Goal: Task Accomplishment & Management: Complete application form

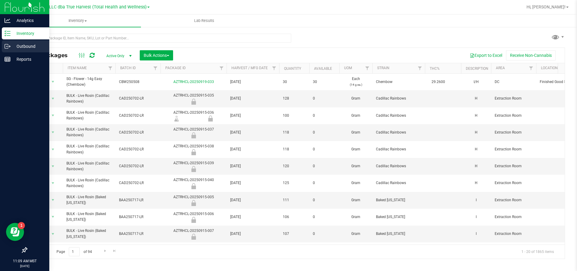
click at [28, 47] on p "Outbound" at bounding box center [29, 46] width 36 height 7
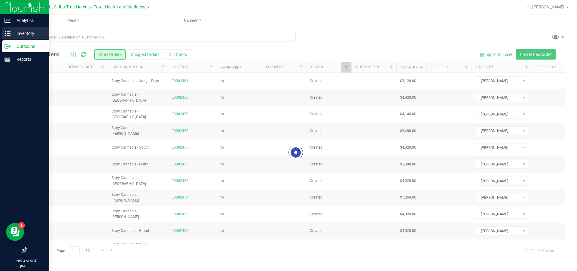
click at [29, 33] on p "Inventory" at bounding box center [29, 33] width 36 height 7
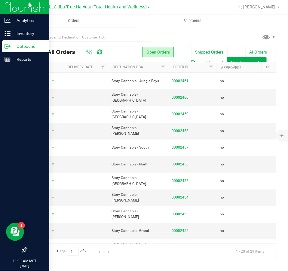
click at [23, 48] on p "Outbound" at bounding box center [29, 46] width 36 height 7
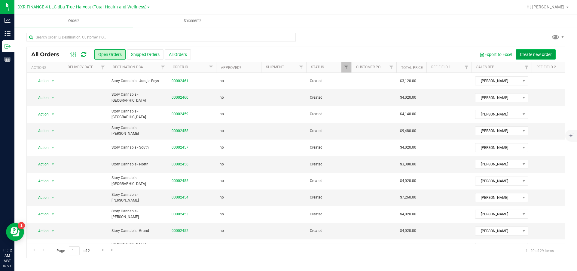
click at [535, 54] on span "Create new order" at bounding box center [535, 54] width 32 height 5
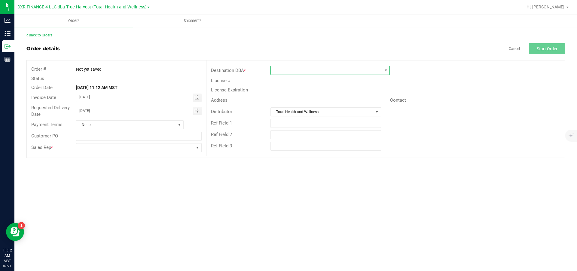
click at [294, 73] on span at bounding box center [326, 70] width 111 height 8
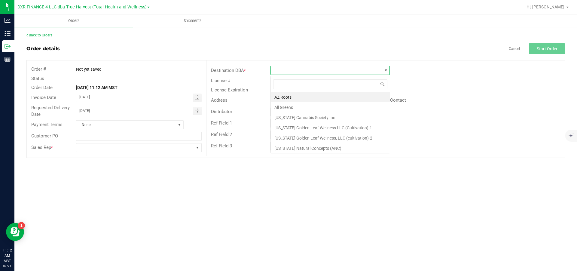
scroll to position [9, 119]
type input "har"
click at [318, 120] on li "HARVEST HUB" at bounding box center [330, 117] width 119 height 10
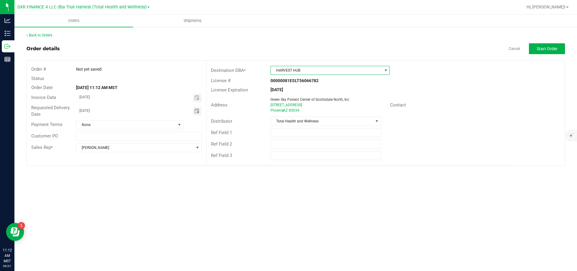
click at [198, 113] on span "Toggle calendar" at bounding box center [196, 110] width 5 height 5
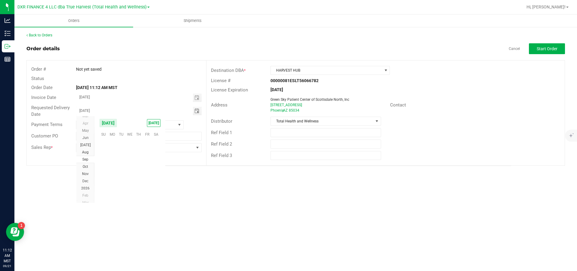
scroll to position [97403, 0]
click at [130, 172] on span "24" at bounding box center [130, 171] width 9 height 9
type input "[DATE]"
click at [174, 124] on span "None" at bounding box center [125, 124] width 99 height 8
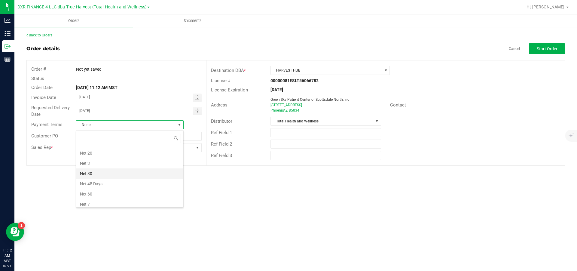
click at [109, 175] on li "Net 30" at bounding box center [129, 173] width 107 height 10
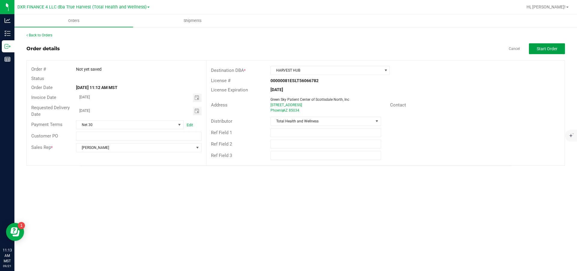
click at [540, 49] on span "Start Order" at bounding box center [546, 48] width 21 height 5
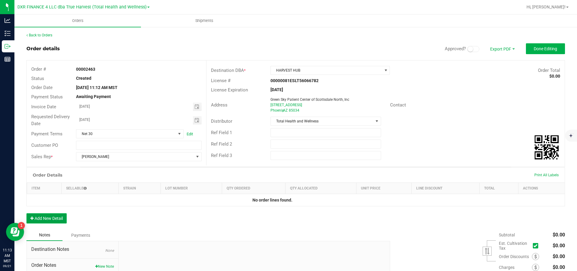
click at [56, 219] on button "Add New Detail" at bounding box center [46, 218] width 40 height 10
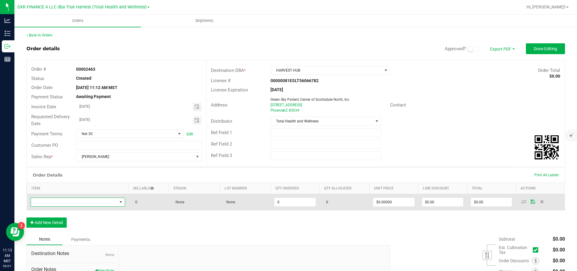
click at [64, 205] on span "NO DATA FOUND" at bounding box center [74, 202] width 86 height 8
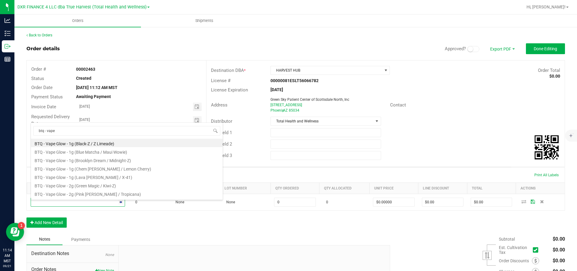
type input "btq - vape v"
drag, startPoint x: 71, startPoint y: 142, endPoint x: 36, endPoint y: 144, distance: 35.5
click at [44, 145] on li "BTQ - Vape v.5 - 2g (Arctic Frost / RKT Pop / Tropic Haze)" at bounding box center [127, 142] width 192 height 8
type input "0 ea"
type input "$30.00000"
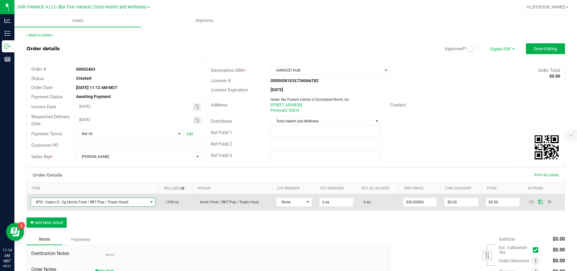
click at [126, 206] on span "BTQ - Vape v.5 - 2g (Arctic Frost / RKT Pop / Tropic Haze)" at bounding box center [89, 202] width 117 height 8
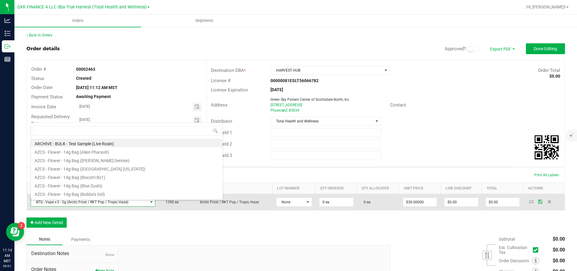
scroll to position [9, 127]
drag, startPoint x: 74, startPoint y: 204, endPoint x: 34, endPoint y: 201, distance: 40.7
click at [34, 201] on span "BTQ - Vape v.5 - 2g (Arctic Frost / RKT Pop / Tropic Haze)" at bounding box center [89, 202] width 117 height 8
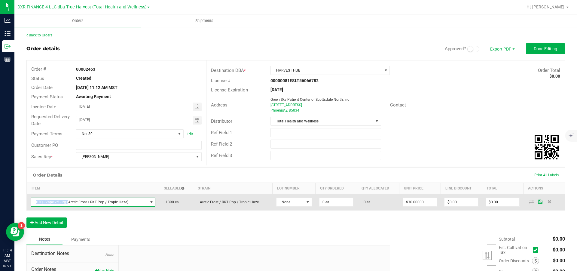
copy span "BTQ - Vape v.5 - 2g ("
click at [145, 205] on span "BTQ - Vape v.5 - 2g (Arctic Frost / RKT Pop / Tropic Haze)" at bounding box center [89, 202] width 117 height 8
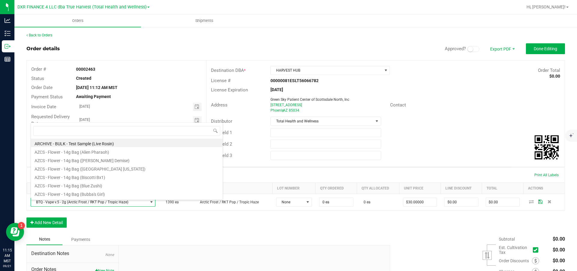
click at [122, 227] on div "Order Details Print All Labels Item Sellable Strain Lot Number Qty Ordered Qty …" at bounding box center [295, 200] width 538 height 66
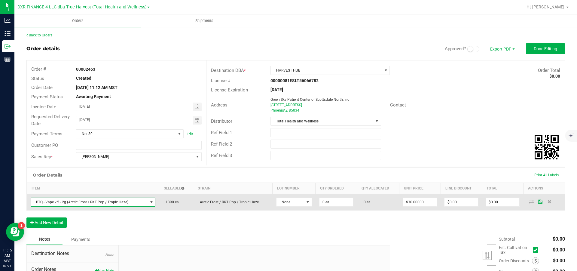
click at [121, 206] on span "BTQ - Vape v.5 - 2g (Arctic Frost / RKT Pop / Tropic Haze)" at bounding box center [89, 202] width 117 height 8
click at [295, 206] on span "None" at bounding box center [290, 202] width 28 height 8
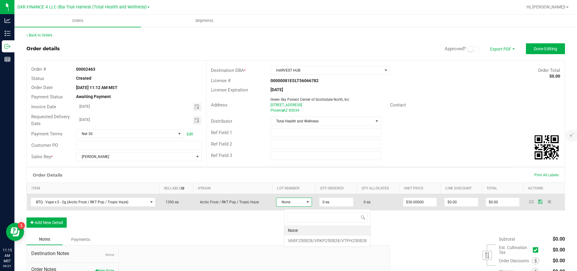
scroll to position [9, 32]
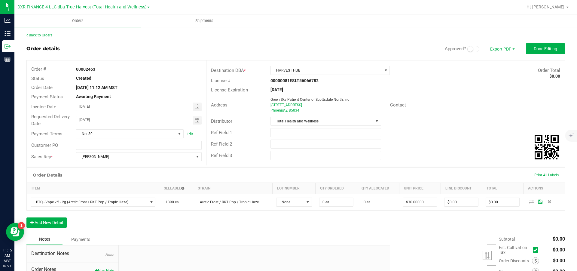
click at [286, 178] on div "Order Details Print All Labels" at bounding box center [295, 174] width 537 height 15
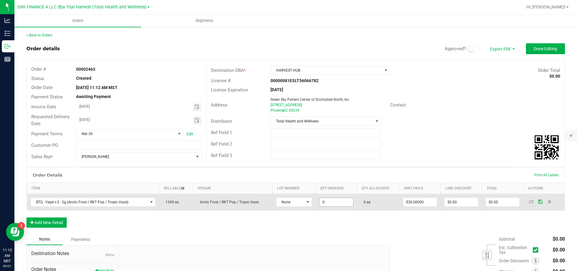
click at [341, 205] on input "0" at bounding box center [336, 202] width 34 height 8
type input "100 ea"
type input "30"
type input "$3,000.00"
click at [347, 203] on input "100" at bounding box center [336, 202] width 34 height 8
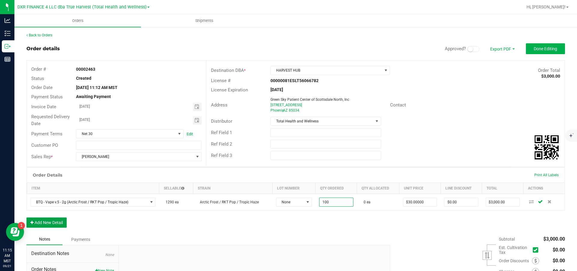
type input "100 ea"
click at [44, 220] on button "Add New Detail" at bounding box center [46, 222] width 40 height 10
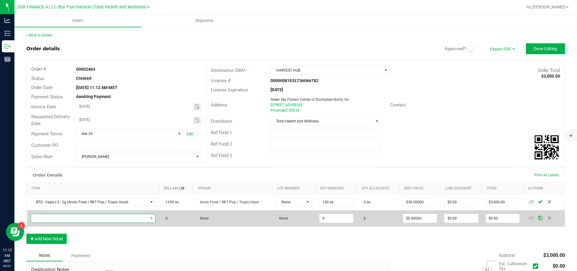
click at [47, 218] on span "NO DATA FOUND" at bounding box center [89, 218] width 117 height 8
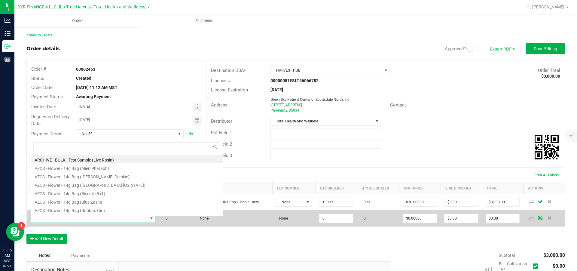
scroll to position [9, 80]
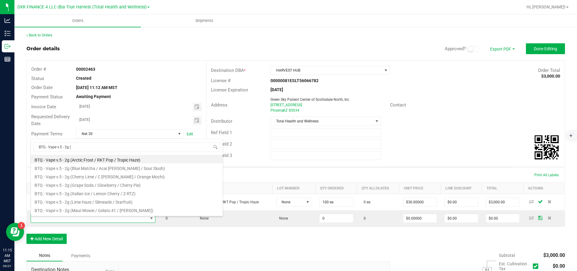
type input "BTQ - Vape v.5 - 2g (b"
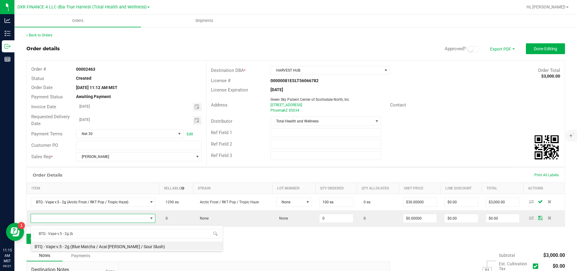
drag, startPoint x: 89, startPoint y: 243, endPoint x: 92, endPoint y: 243, distance: 3.6
click at [89, 243] on li "BTQ - Vape v.5 - 2g (Blue Matcha / Acai [PERSON_NAME] / Sour Slush)" at bounding box center [127, 245] width 192 height 8
type input "0 ea"
type input "$30.00000"
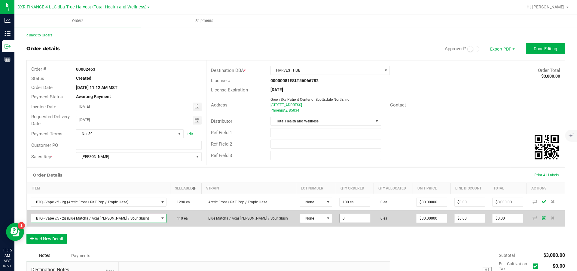
click at [349, 222] on input "0" at bounding box center [354, 218] width 30 height 8
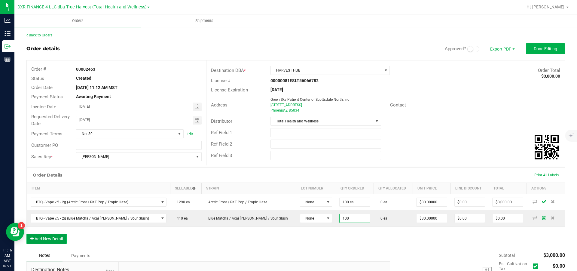
click at [45, 241] on button "Add New Detail" at bounding box center [46, 238] width 40 height 10
type input "100 ea"
type input "$3,000.00"
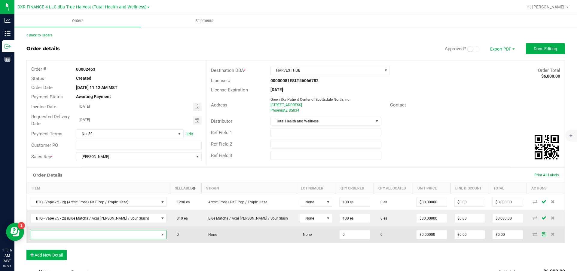
click at [45, 238] on span "NO DATA FOUND" at bounding box center [95, 234] width 128 height 8
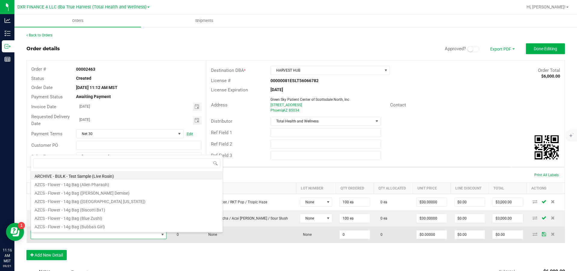
scroll to position [9, 128]
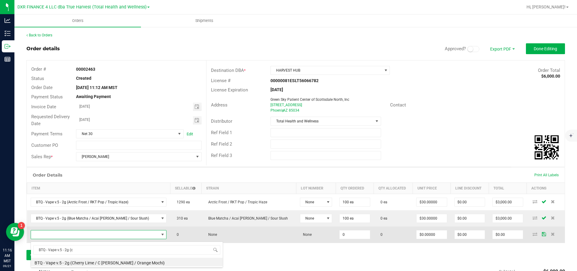
type input "BTQ - Vape v.5 - 2g (ch"
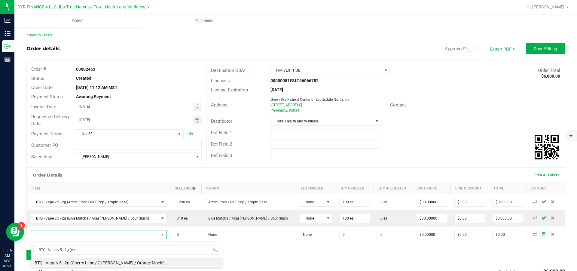
click at [102, 262] on li "BTQ - Vape v.5 - 2g (Cherry Lime / C [PERSON_NAME] / Orange Mochi)" at bounding box center [127, 261] width 192 height 8
type input "0 ea"
type input "$30.00000"
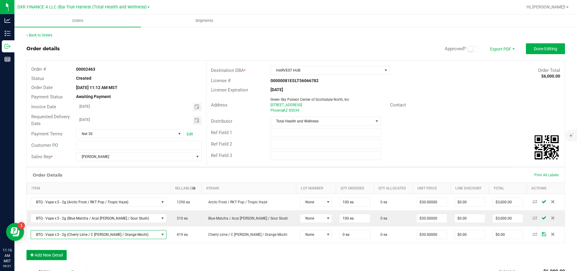
click at [49, 255] on button "Add New Detail" at bounding box center [46, 255] width 40 height 10
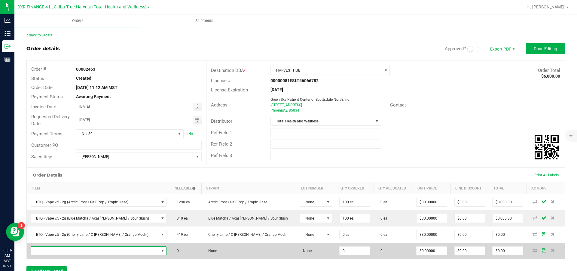
click at [53, 250] on span "NO DATA FOUND" at bounding box center [95, 250] width 128 height 8
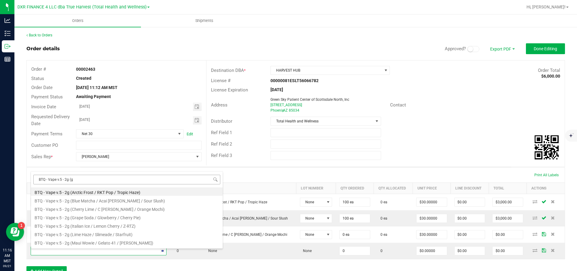
type input "BTQ - Vape v.5 - 2g (gr"
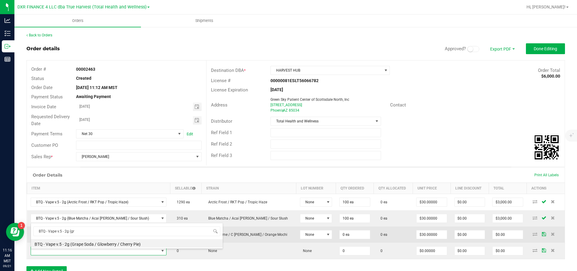
click at [95, 242] on li "BTQ - Vape v.5 - 2g (Grape Soda / Glowberry / Cherry Pie)" at bounding box center [127, 243] width 192 height 8
type input "0 ea"
type input "$30.00000"
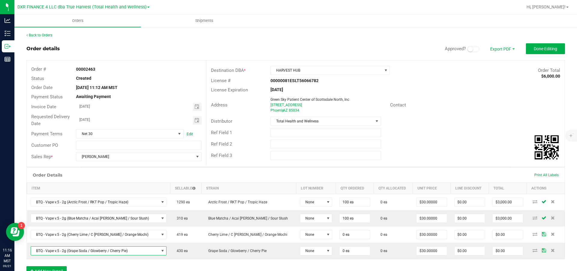
scroll to position [45, 0]
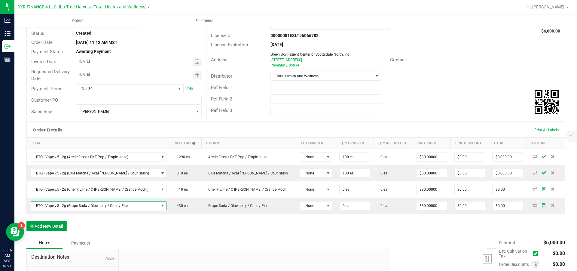
click at [45, 227] on button "Add New Detail" at bounding box center [46, 226] width 40 height 10
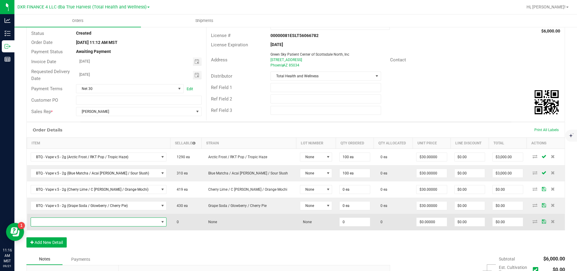
click at [51, 224] on span "NO DATA FOUND" at bounding box center [95, 221] width 128 height 8
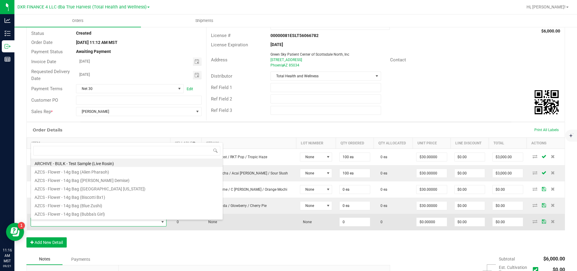
scroll to position [9, 128]
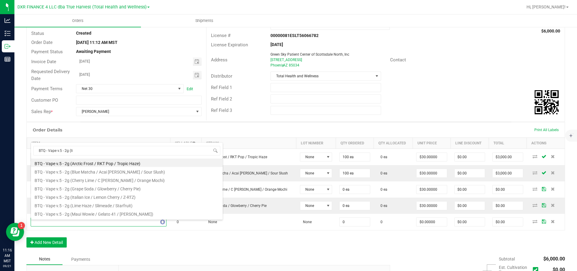
type input "BTQ - Vape v.5 - 2g (lim"
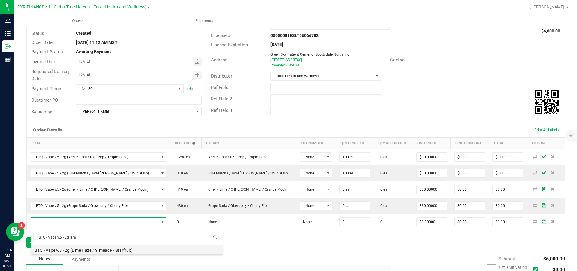
click at [85, 250] on li "BTQ - Vape v.5 - 2g (Lime Haze / Slimeade / Starfruit)" at bounding box center [127, 249] width 192 height 8
type input "0 ea"
type input "$30.00000"
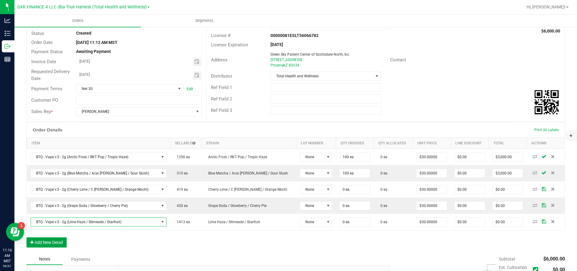
click at [43, 244] on button "Add New Detail" at bounding box center [46, 242] width 40 height 10
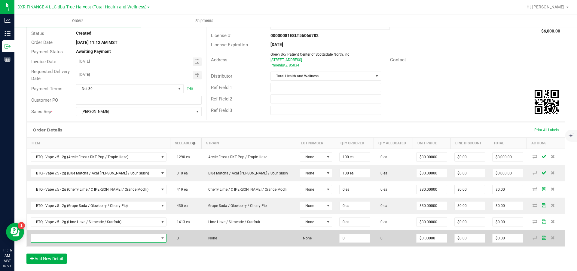
click at [48, 238] on span "NO DATA FOUND" at bounding box center [95, 238] width 128 height 8
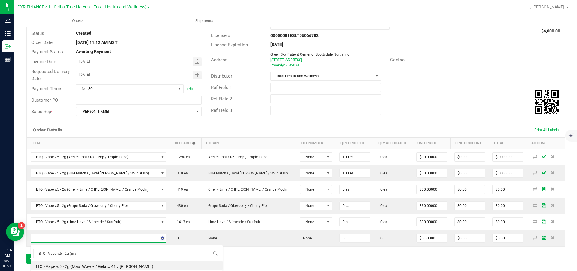
type input "BTQ - Vape v.5 - 2g (mau"
click at [92, 267] on li "BTQ - Vape v.5 - 2g (Maui Wowie / Gelato 41 / [PERSON_NAME])" at bounding box center [127, 265] width 192 height 8
type input "0 ea"
type input "$30.00000"
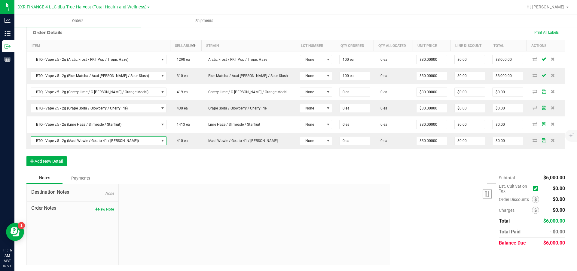
scroll to position [144, 0]
click at [55, 162] on button "Add New Detail" at bounding box center [46, 161] width 40 height 10
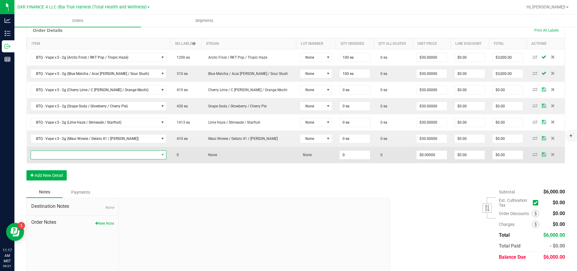
click at [62, 155] on span "NO DATA FOUND" at bounding box center [95, 154] width 128 height 8
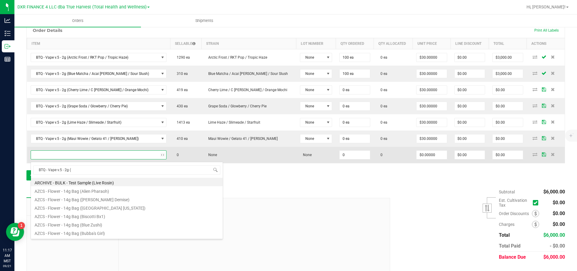
type input "BTQ - Vape v.5 - 2g (p"
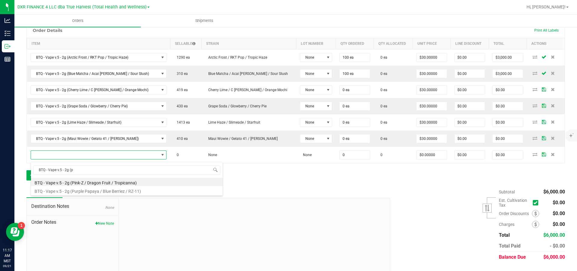
drag, startPoint x: 90, startPoint y: 192, endPoint x: 120, endPoint y: 188, distance: 30.4
click at [90, 192] on li "BTQ - Vape v.5 - 2g (Purple Papaya / Blue Berriez / RZ-11)" at bounding box center [127, 190] width 192 height 8
type input "0 ea"
type input "$30.00000"
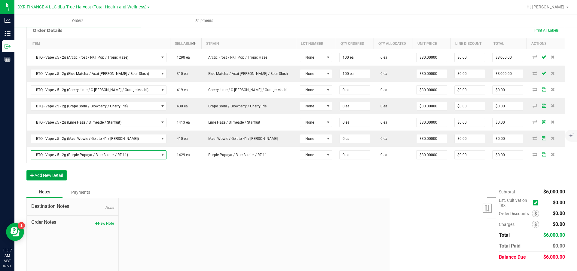
click at [46, 175] on button "Add New Detail" at bounding box center [46, 175] width 40 height 10
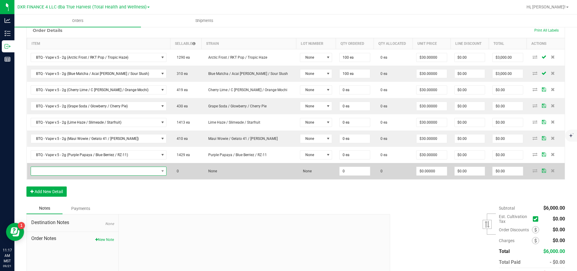
click at [52, 174] on span "NO DATA FOUND" at bounding box center [95, 171] width 128 height 8
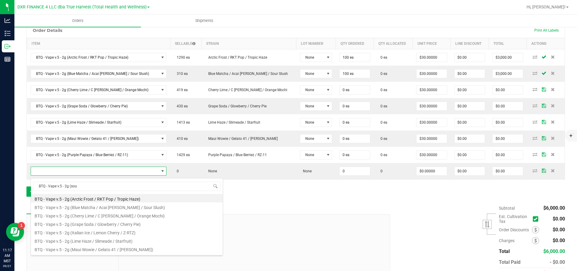
type input "BTQ - Vape v.5 - 2g (sour"
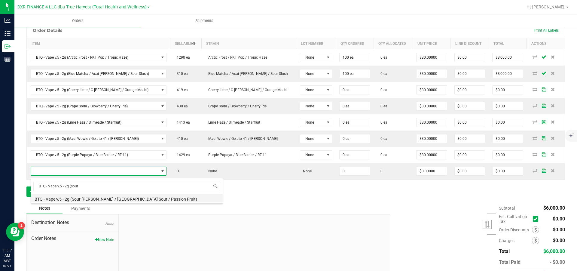
click at [87, 197] on li "BTQ - Vape v.5 - 2g (Sour [PERSON_NAME] / [GEOGRAPHIC_DATA] Sour / Passion Frui…" at bounding box center [127, 198] width 192 height 8
type input "0 ea"
type input "$30.00000"
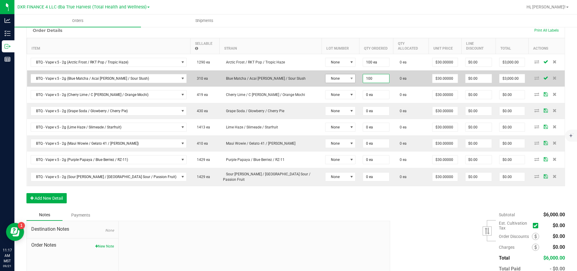
drag, startPoint x: 353, startPoint y: 77, endPoint x: 305, endPoint y: 80, distance: 48.7
click at [305, 80] on outbound-order-line-row "BTQ - Vape v.5 - 2g (Blue Matcha / Acai [PERSON_NAME] / Sour Slush) 310 ea Blue…" at bounding box center [295, 78] width 537 height 16
click at [363, 76] on input "100" at bounding box center [376, 78] width 26 height 8
type input "1"
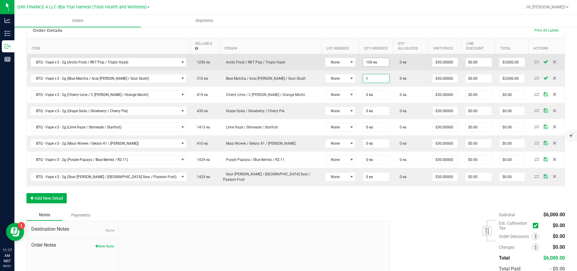
type input "100"
type input "$0.00"
click at [363, 62] on input "100" at bounding box center [376, 62] width 26 height 8
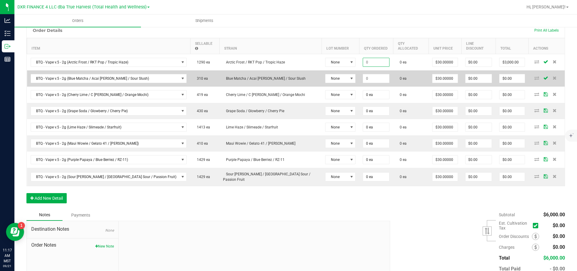
type input "30"
type input "$0.00"
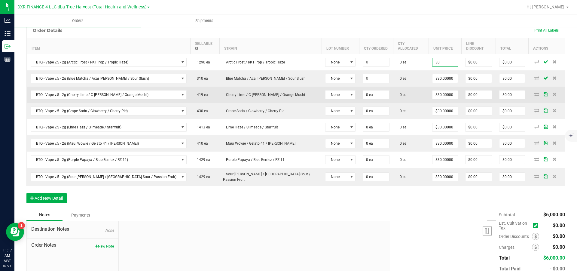
type input "$30.00000"
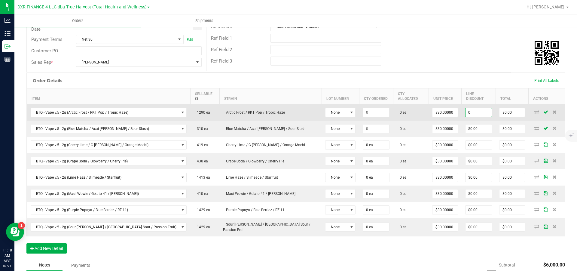
scroll to position [87, 0]
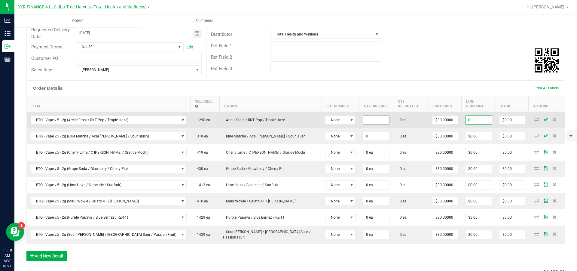
type input "$0.00"
click at [363, 120] on input at bounding box center [376, 120] width 26 height 8
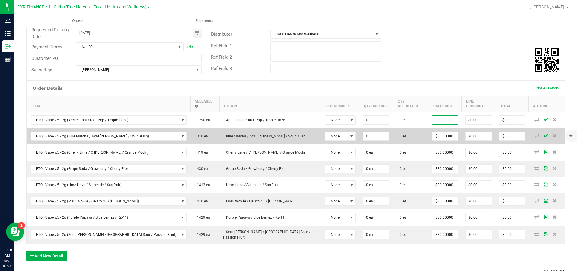
type input "$30.00000"
click at [359, 140] on td at bounding box center [376, 136] width 34 height 16
click at [363, 136] on input at bounding box center [376, 136] width 26 height 8
type input "30"
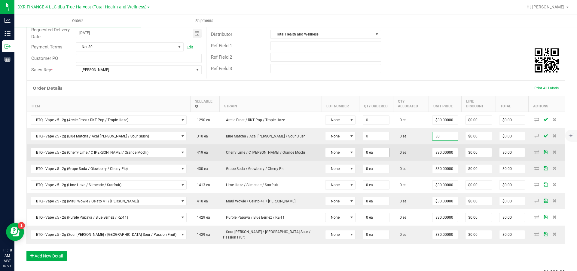
type input "0"
type input "$30.00000"
click at [363, 151] on input "0" at bounding box center [376, 152] width 26 height 8
type input "0 ea"
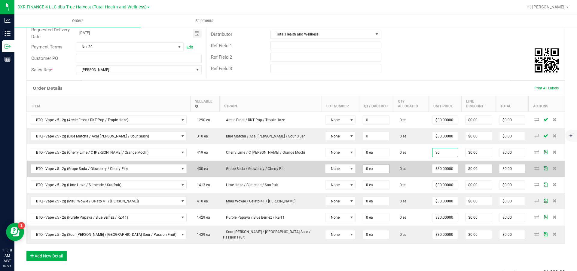
type input "$30.00000"
click at [363, 168] on input "0" at bounding box center [376, 168] width 26 height 8
type input "0 ea"
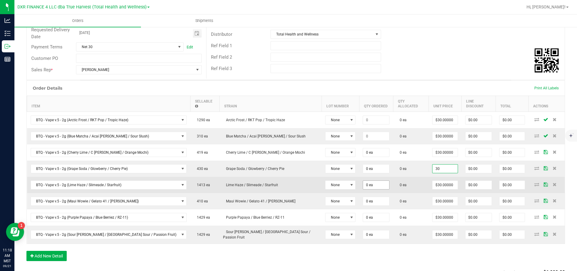
type input "$30.00000"
click at [359, 186] on td "0 ea" at bounding box center [376, 185] width 34 height 16
click at [363, 185] on input "0" at bounding box center [376, 184] width 26 height 8
type input "0 ea"
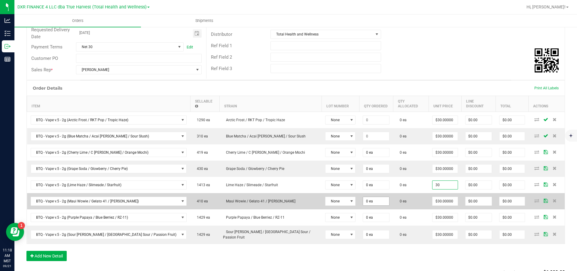
type input "$30.00000"
click at [363, 197] on input "0" at bounding box center [376, 201] width 26 height 8
type input "0 ea"
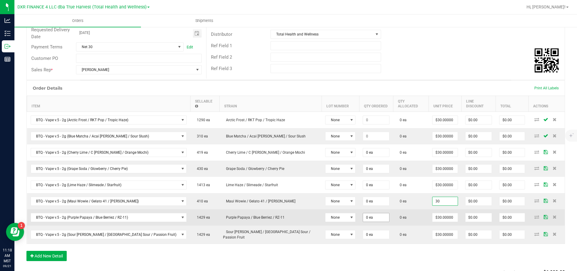
type input "$30.00000"
click at [363, 213] on input "0" at bounding box center [376, 217] width 26 height 8
type input "0 ea"
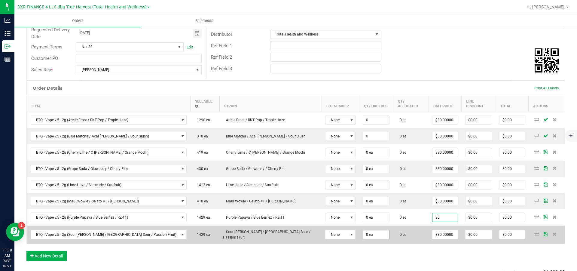
type input "$30.00000"
click at [363, 230] on input "0" at bounding box center [376, 234] width 26 height 8
type input "0 ea"
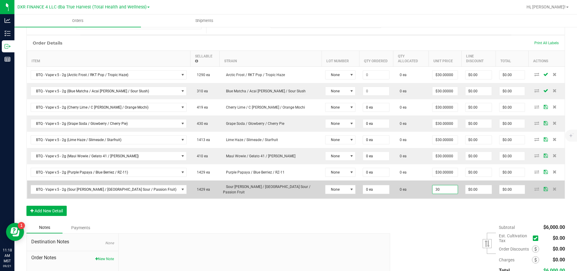
type input "$30.00000"
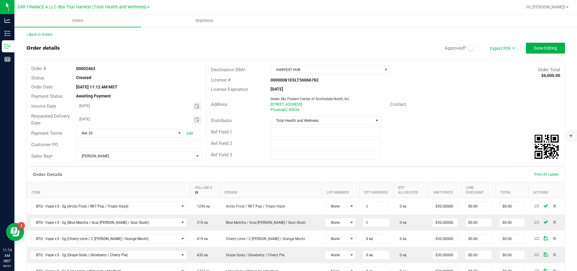
scroll to position [0, 0]
type input "$0.00"
click at [538, 47] on span "Done Editing" at bounding box center [544, 48] width 23 height 5
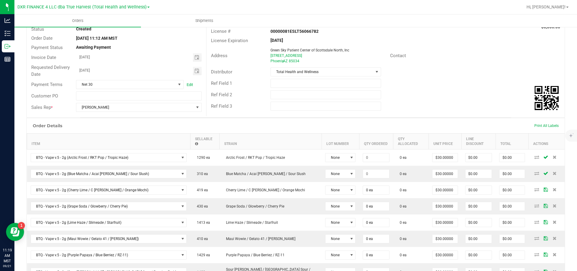
scroll to position [45, 0]
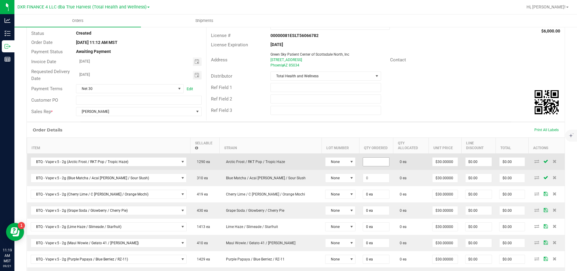
click at [363, 162] on input at bounding box center [376, 161] width 26 height 8
type input "100 ea"
type input "30"
type input "$3,000.00"
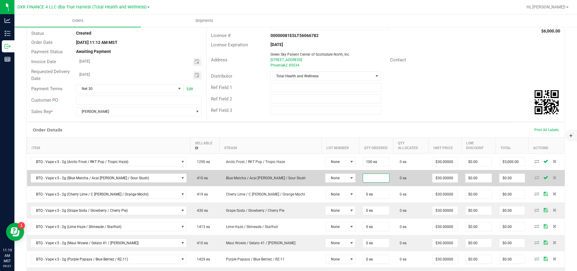
click at [363, 175] on input at bounding box center [376, 178] width 26 height 8
type input "100 ea"
type input "30"
type input "$3,000.00"
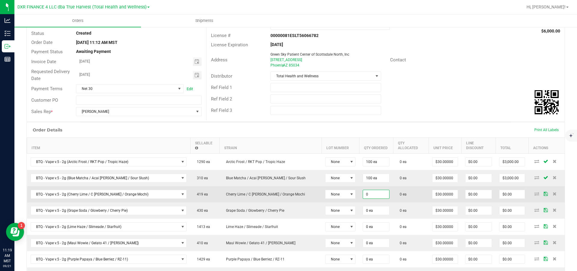
click at [363, 190] on input "0" at bounding box center [376, 194] width 26 height 8
type input "100 ea"
type input "30"
type input "$3,000.00"
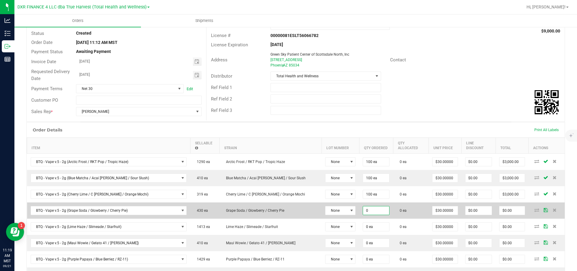
click at [363, 206] on input "0" at bounding box center [376, 210] width 26 height 8
type input "100 ea"
type input "30"
type input "$3,000.00"
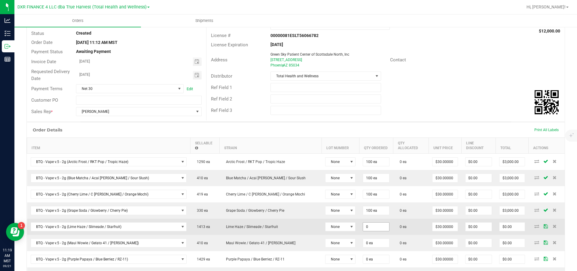
click at [363, 225] on input "0" at bounding box center [376, 226] width 26 height 8
type input "100 ea"
type input "30"
type input "$3,000.00"
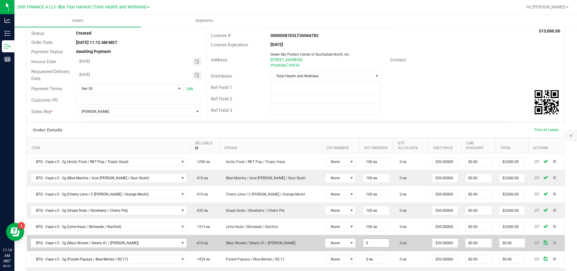
click at [363, 240] on input "0" at bounding box center [376, 242] width 26 height 8
type input "100 ea"
type input "30"
type input "$3,000.00"
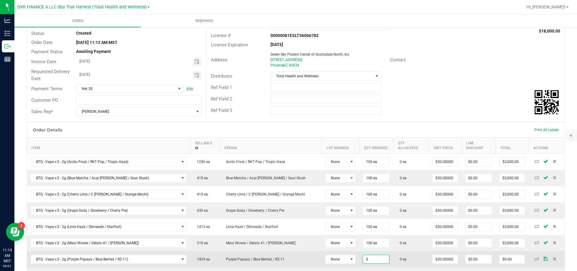
click at [363, 255] on input "0" at bounding box center [376, 259] width 26 height 8
type input "100 ea"
type input "30"
type input "$3,000.00"
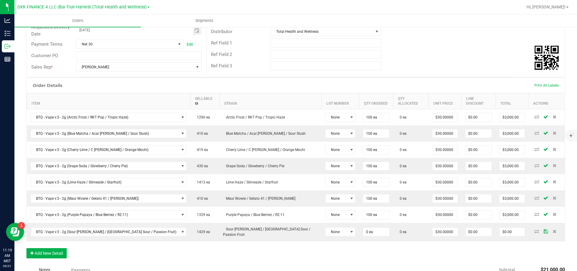
scroll to position [90, 0]
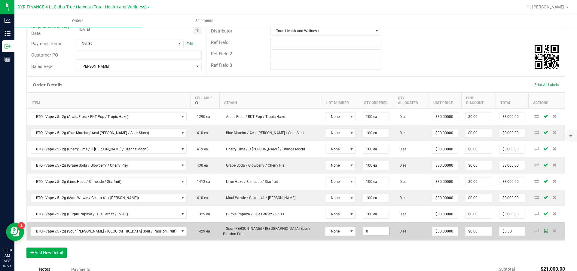
click at [363, 229] on input "0" at bounding box center [376, 231] width 26 height 8
type input "100 ea"
type input "30"
type input "$3,000.00"
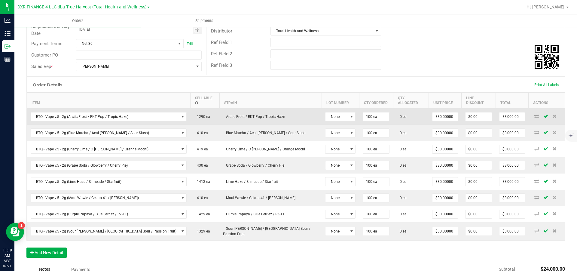
scroll to position [0, 0]
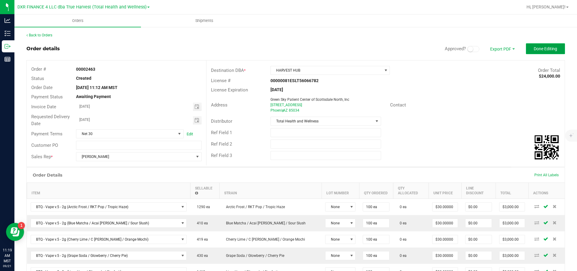
click at [540, 49] on span "Done Editing" at bounding box center [544, 48] width 23 height 5
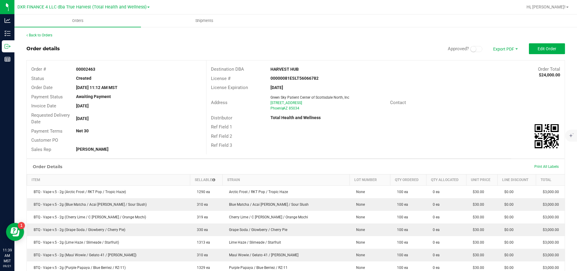
click at [357, 6] on div at bounding box center [337, 7] width 370 height 12
